Goal: Task Accomplishment & Management: Use online tool/utility

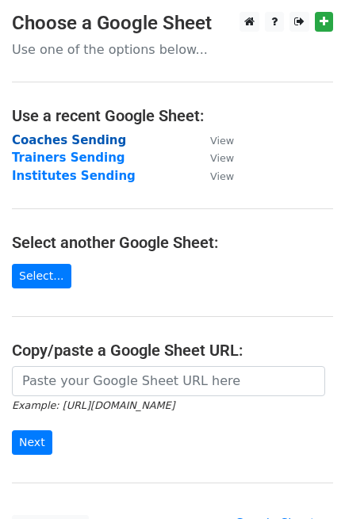
click at [48, 143] on strong "Coaches Sending" at bounding box center [69, 140] width 114 height 14
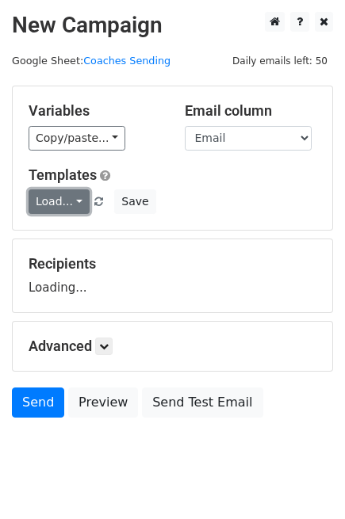
click at [78, 197] on link "Load..." at bounding box center [59, 201] width 61 height 25
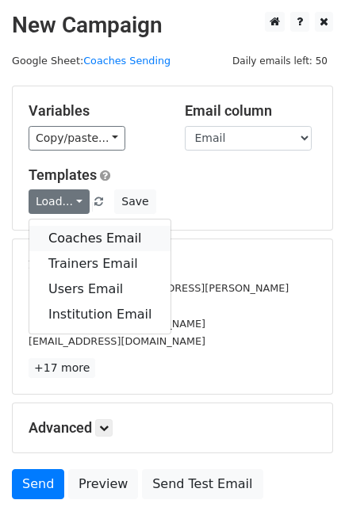
click at [78, 232] on link "Coaches Email" at bounding box center [99, 238] width 141 height 25
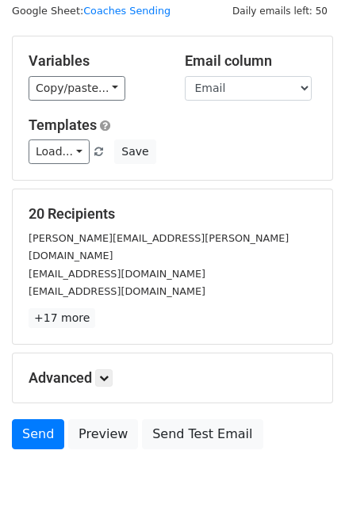
scroll to position [97, 0]
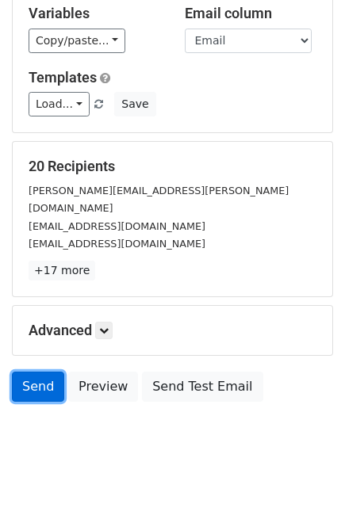
click at [44, 372] on link "Send" at bounding box center [38, 387] width 52 height 30
